Goal: Task Accomplishment & Management: Use online tool/utility

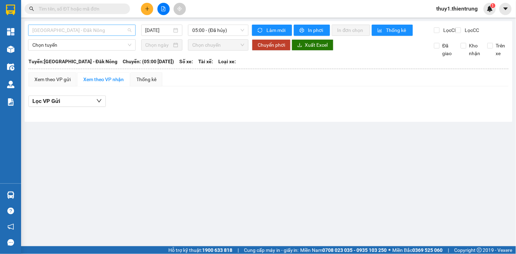
click at [87, 32] on span "[GEOGRAPHIC_DATA] - Đăk Nông" at bounding box center [81, 30] width 99 height 11
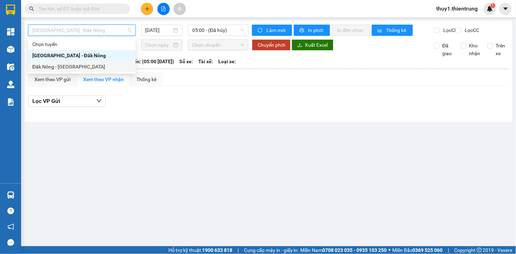
click at [65, 65] on div "Đăk Nông - [GEOGRAPHIC_DATA]" at bounding box center [81, 67] width 99 height 8
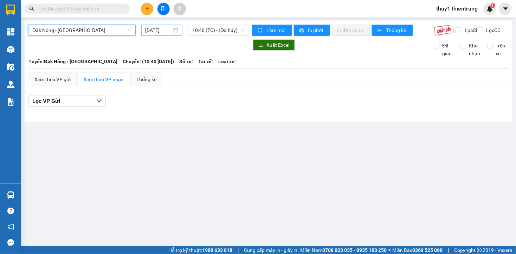
click at [158, 30] on input "[DATE]" at bounding box center [158, 30] width 27 height 8
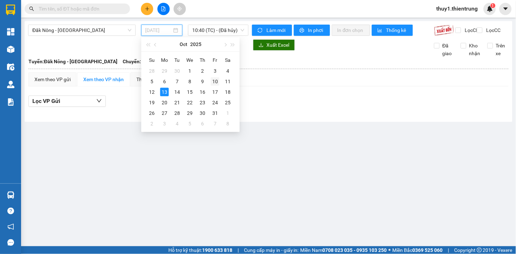
click at [216, 80] on div "10" at bounding box center [215, 81] width 8 height 8
type input "[DATE]"
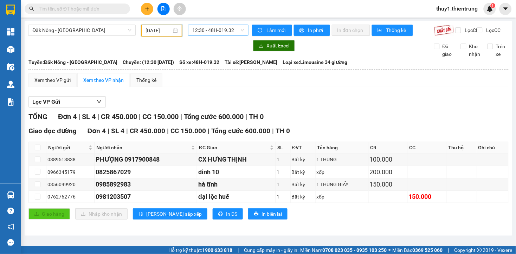
click at [238, 30] on span "12:30 - 48H-019.32" at bounding box center [218, 30] width 52 height 11
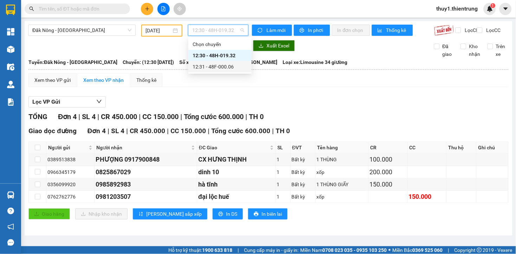
click at [230, 67] on div "12:31 - 48F-000.06" at bounding box center [219, 67] width 55 height 8
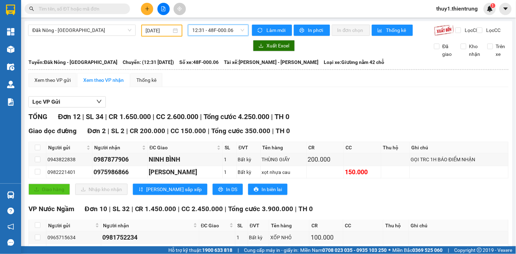
click at [308, 209] on div "VP Nước Ngầm Đơn 10 | SL 32 | CR 1.450.000 | CC 2.450.000 | Tổng cước 3.900.0…" at bounding box center [268, 209] width 480 height 11
click at [211, 98] on div "Lọc VP Gửi TỔNG Đơn 12 | SL 34 | CR 1.650.000 | CC 2.600.000 | Tổng cước 4.250…" at bounding box center [268, 237] width 480 height 288
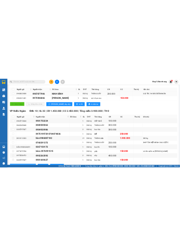
scroll to position [151, 0]
